Goal: Find specific page/section: Find specific page/section

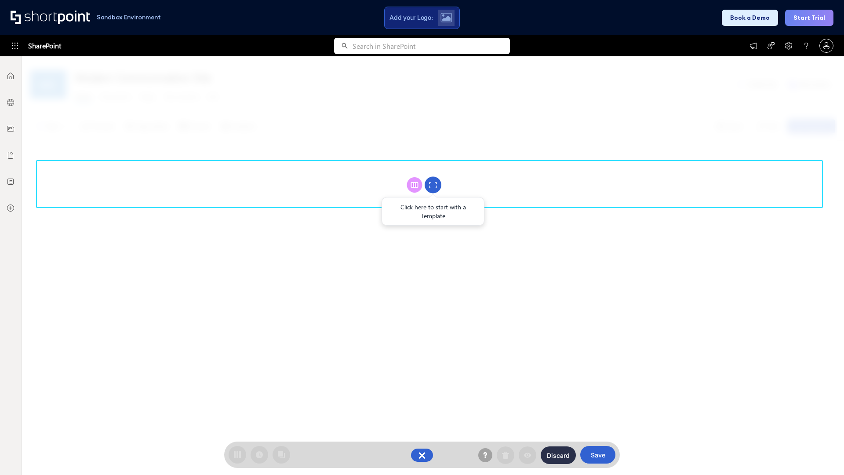
click at [433, 185] on circle at bounding box center [433, 185] width 17 height 17
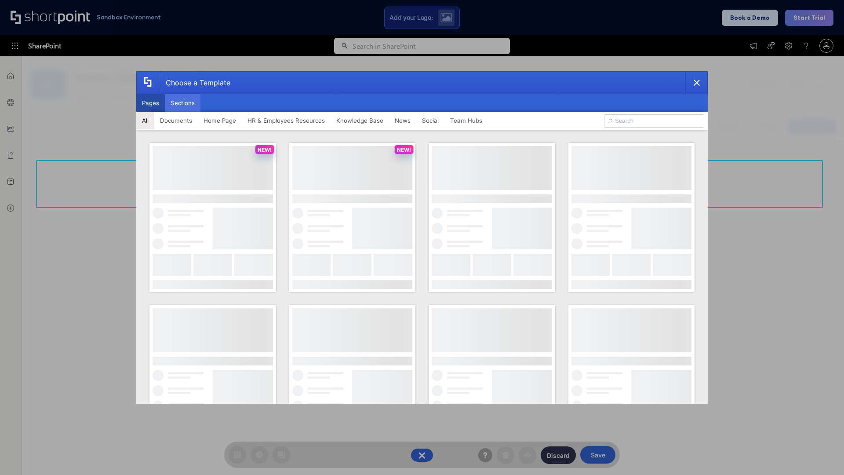
click at [182, 103] on button "Sections" at bounding box center [183, 103] width 36 height 18
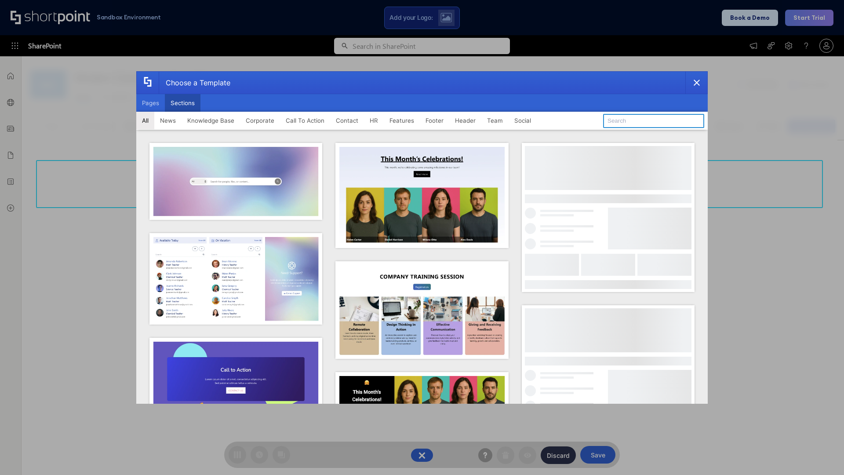
type input "HR"
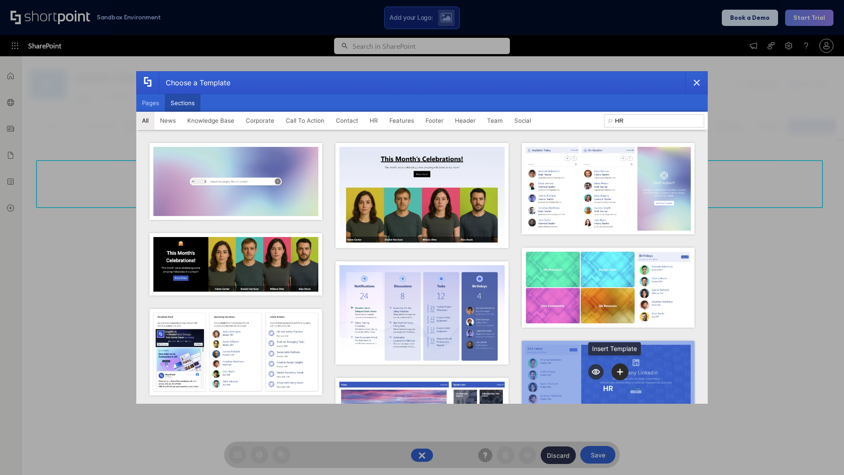
click at [617, 369] on icon "template selector" at bounding box center [620, 371] width 6 height 6
